Goal: Task Accomplishment & Management: Complete application form

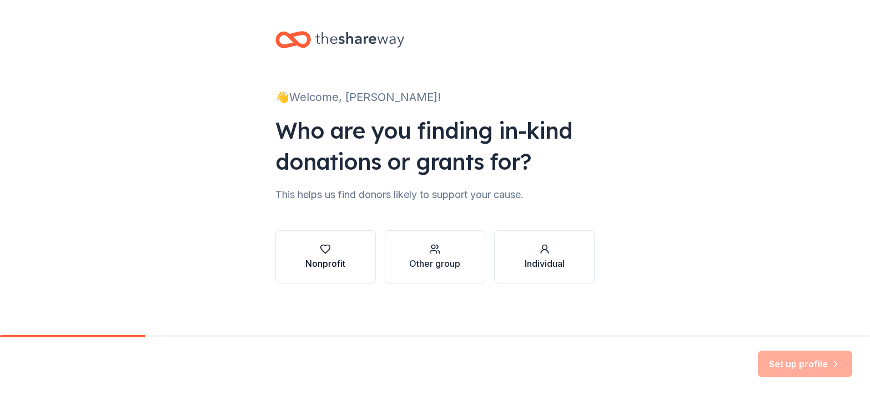
click at [325, 253] on icon "button" at bounding box center [325, 249] width 11 height 11
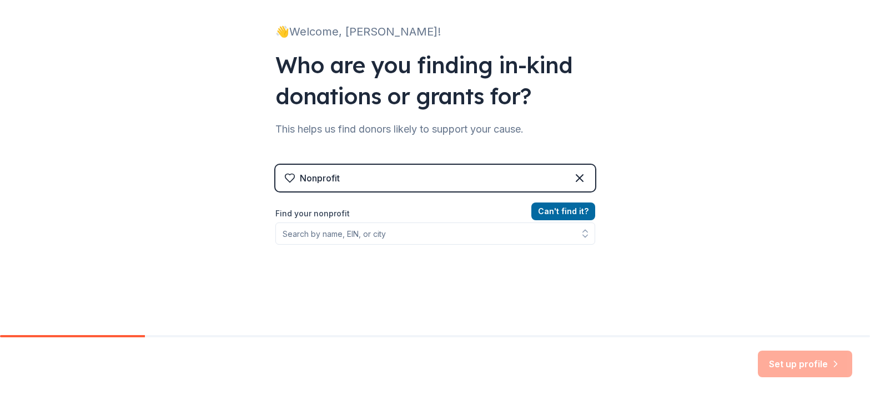
scroll to position [76, 0]
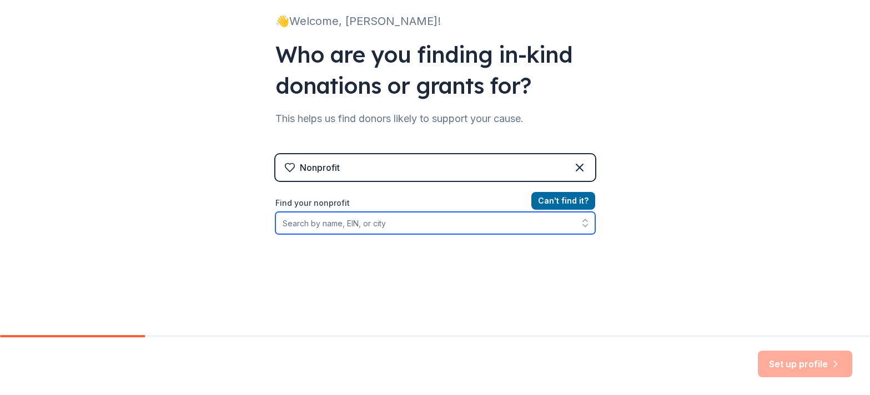
click at [391, 229] on input "Find your nonprofit" at bounding box center [435, 223] width 320 height 22
type input "The Beam"
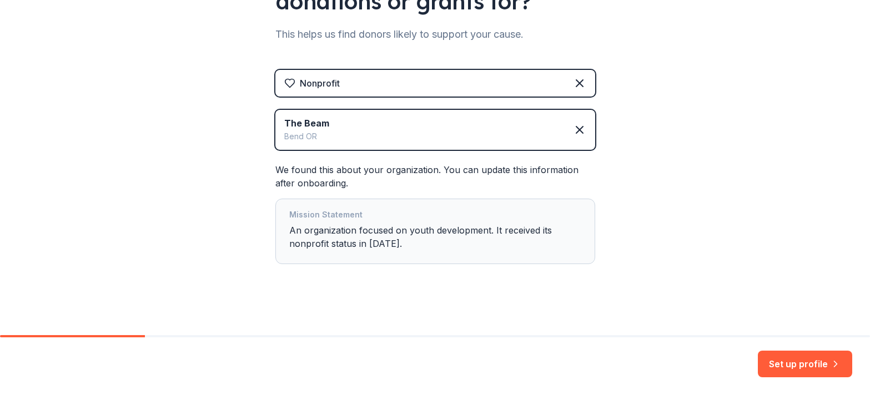
scroll to position [164, 0]
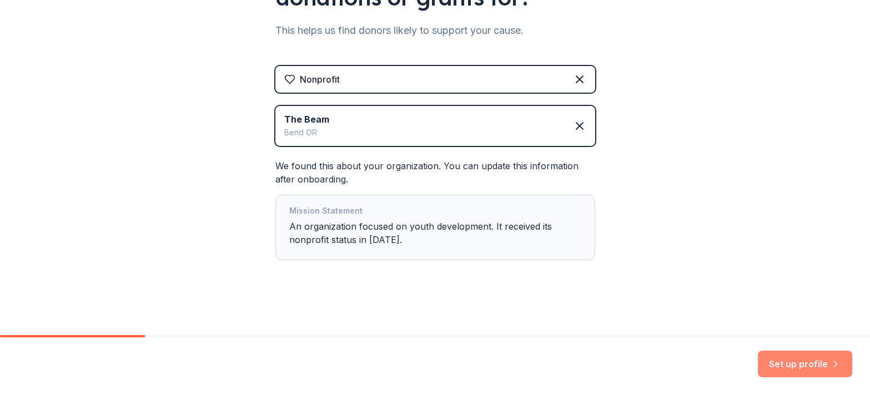
click at [770, 363] on button "Set up profile" at bounding box center [805, 364] width 94 height 27
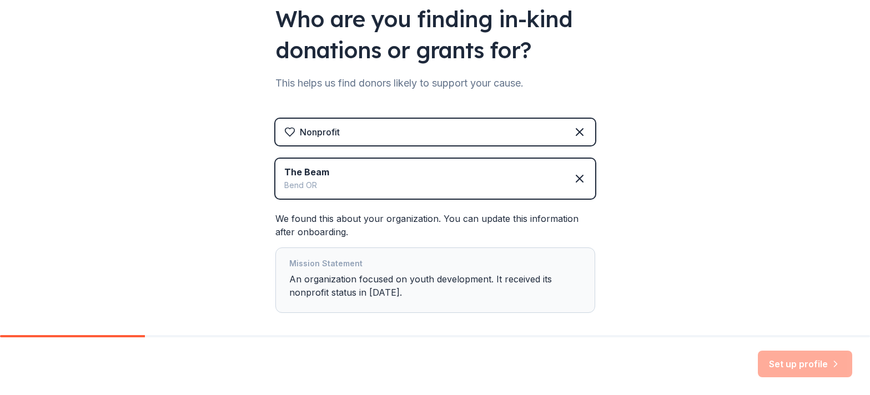
scroll to position [109, 0]
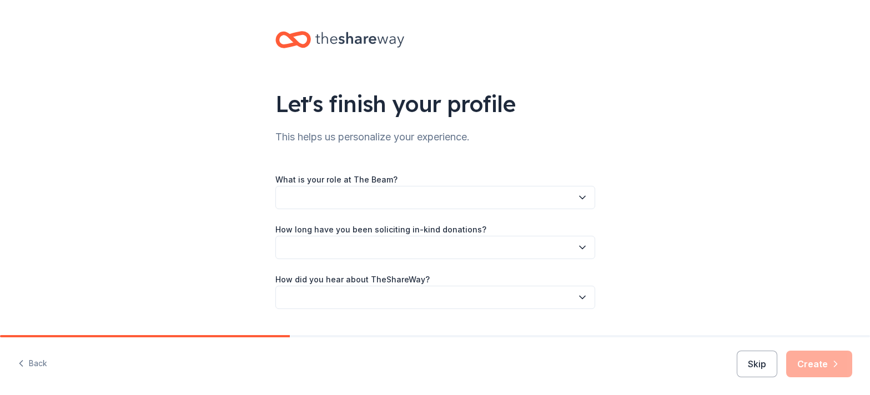
scroll to position [27, 0]
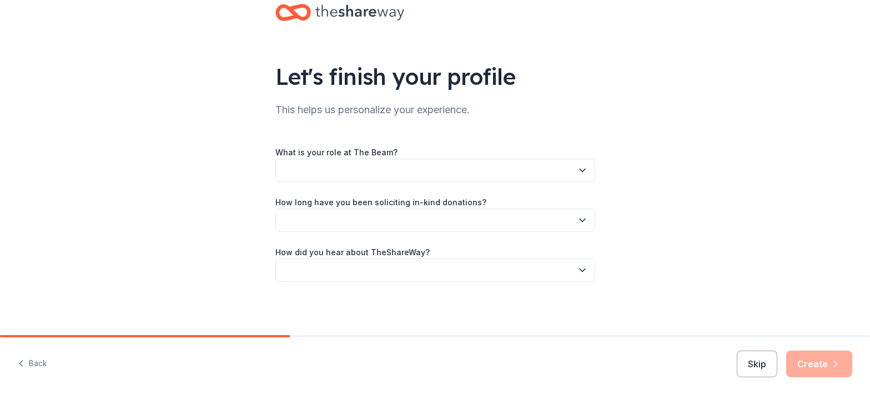
click at [563, 173] on button "button" at bounding box center [435, 170] width 320 height 23
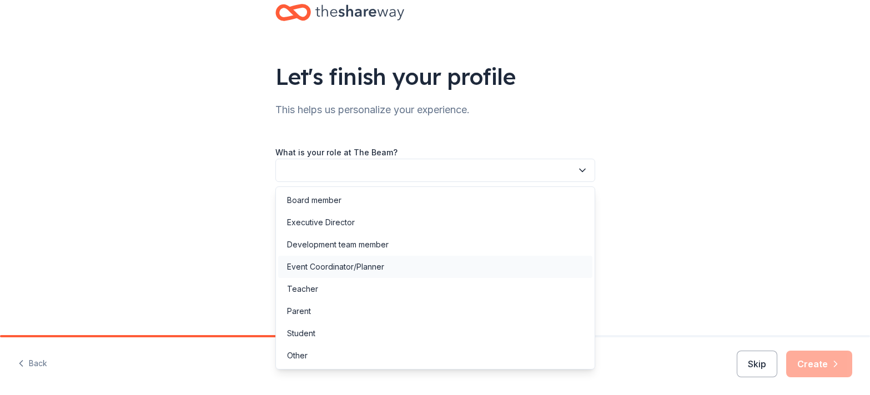
click at [516, 258] on div "Event Coordinator/Planner" at bounding box center [435, 267] width 314 height 22
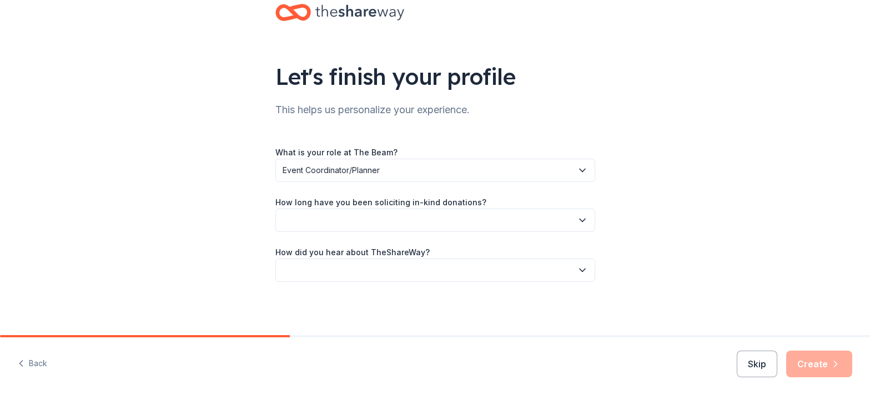
click at [477, 222] on button "button" at bounding box center [435, 220] width 320 height 23
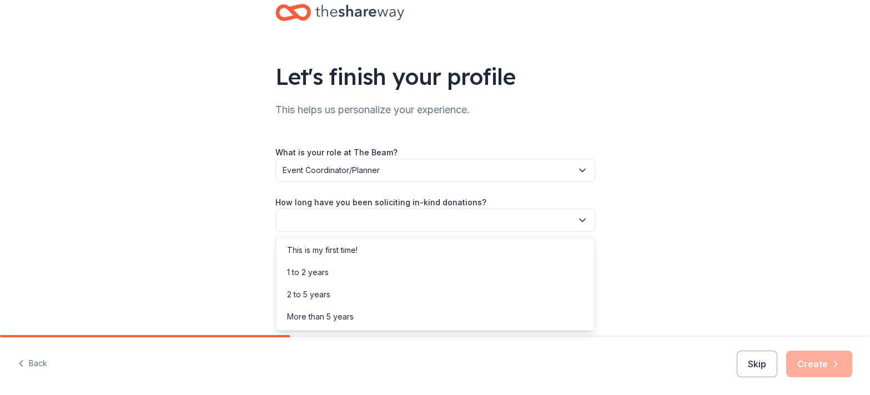
click at [493, 147] on div "What is your role at The Beam? Event Coordinator/Planner How long have you been…" at bounding box center [435, 213] width 320 height 137
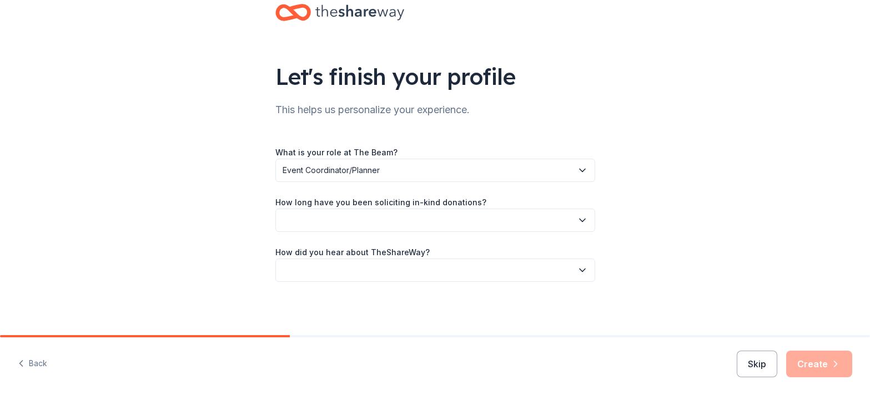
click at [511, 183] on div "What is your role at The Beam? Event Coordinator/Planner How long have you been…" at bounding box center [435, 213] width 320 height 137
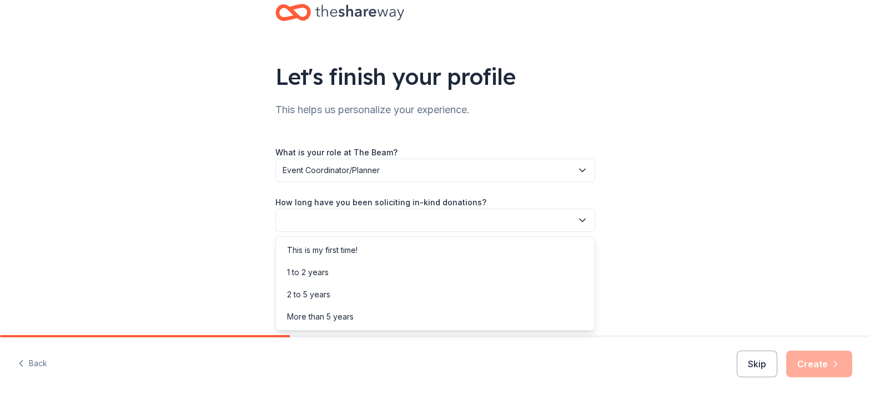
click at [420, 221] on button "button" at bounding box center [435, 220] width 320 height 23
click at [410, 247] on div "This is my first time!" at bounding box center [435, 250] width 314 height 22
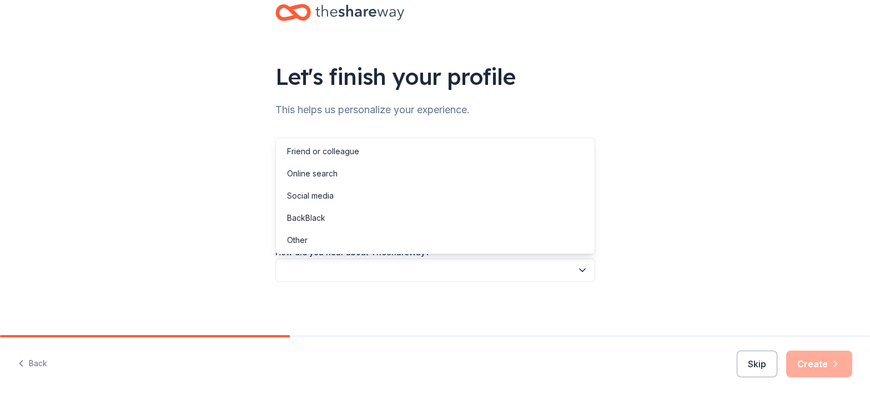
click at [404, 271] on button "button" at bounding box center [435, 270] width 320 height 23
click at [395, 176] on div "Online search" at bounding box center [435, 174] width 314 height 22
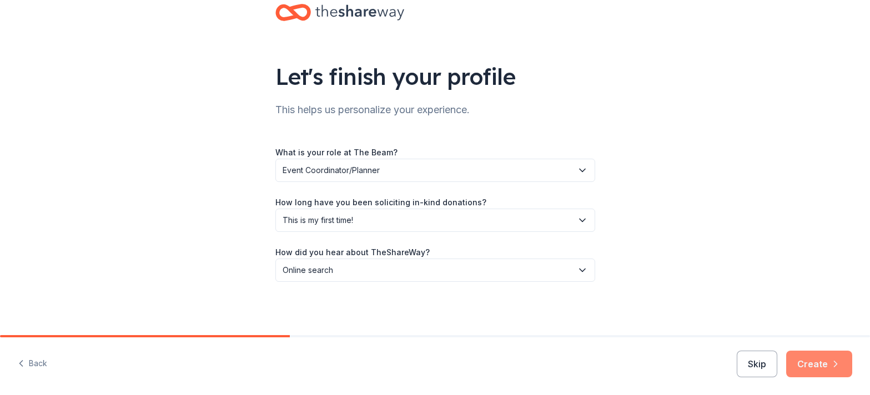
click at [804, 364] on button "Create" at bounding box center [819, 364] width 66 height 27
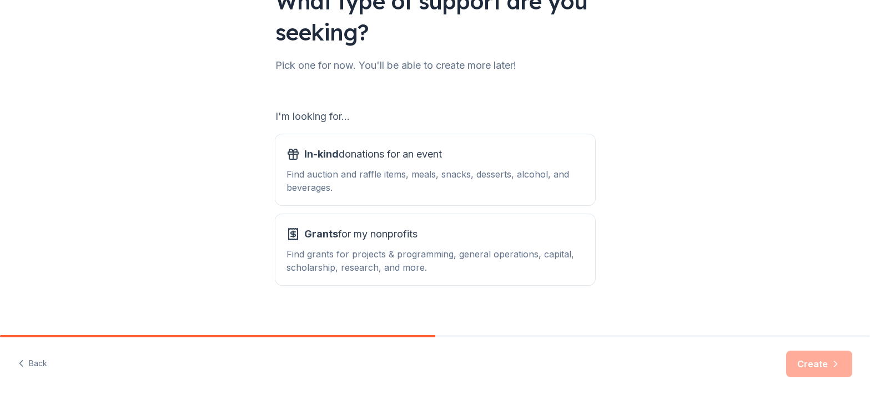
scroll to position [113, 0]
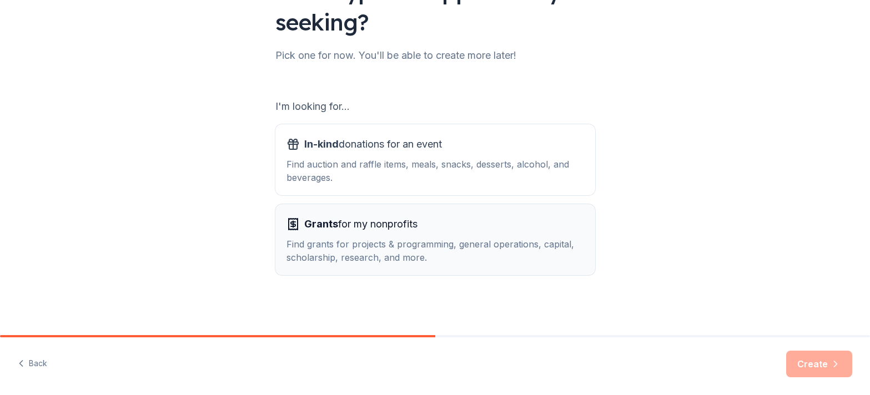
click at [483, 237] on div "Grants for my nonprofits Find grants for projects & programming, general operat…" at bounding box center [435, 239] width 298 height 49
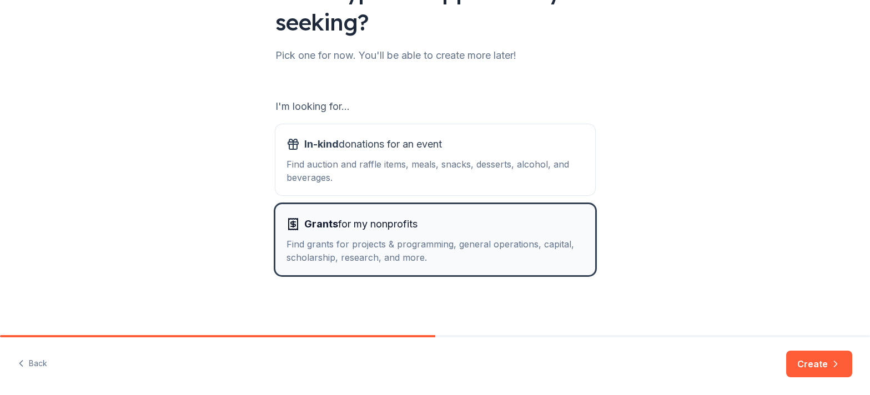
click at [472, 250] on div "Find grants for projects & programming, general operations, capital, scholarshi…" at bounding box center [435, 251] width 298 height 27
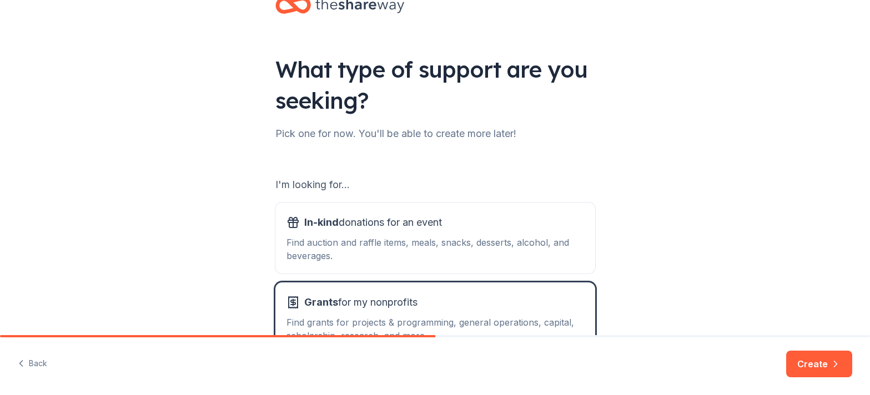
scroll to position [0, 0]
